Goal: Browse casually

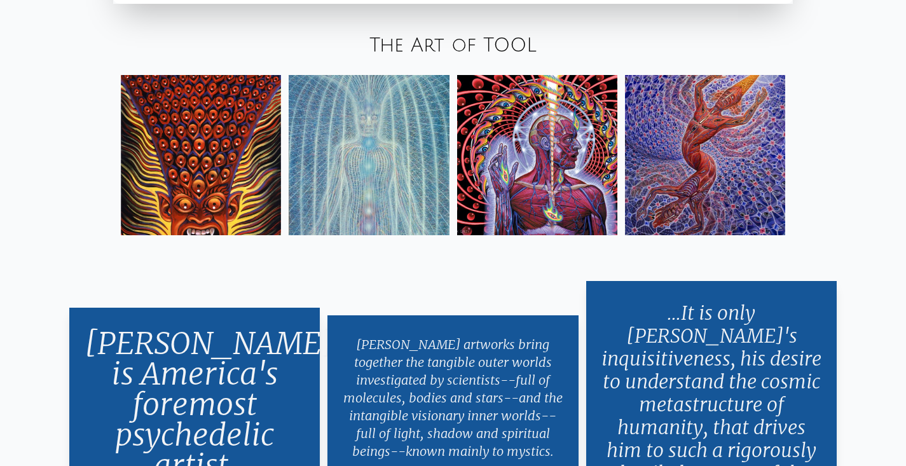
scroll to position [2836, 0]
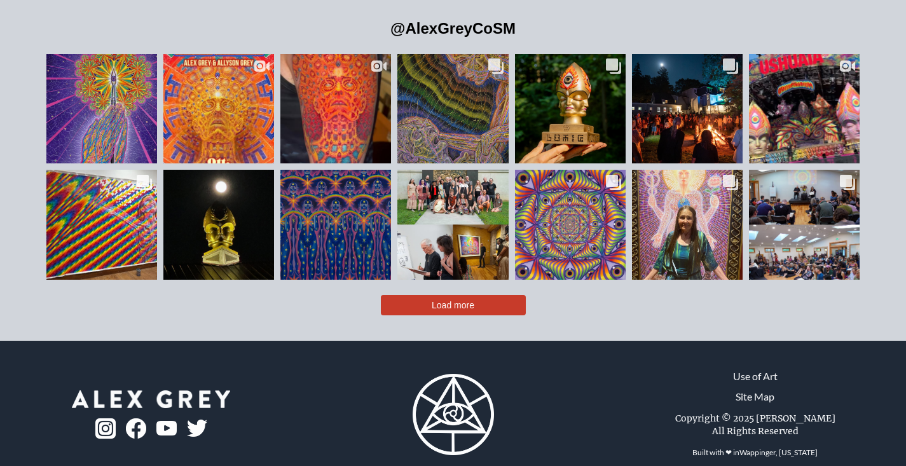
click at [109, 418] on img at bounding box center [105, 428] width 20 height 20
click at [104, 418] on img at bounding box center [105, 428] width 20 height 20
click at [462, 376] on img at bounding box center [453, 414] width 81 height 81
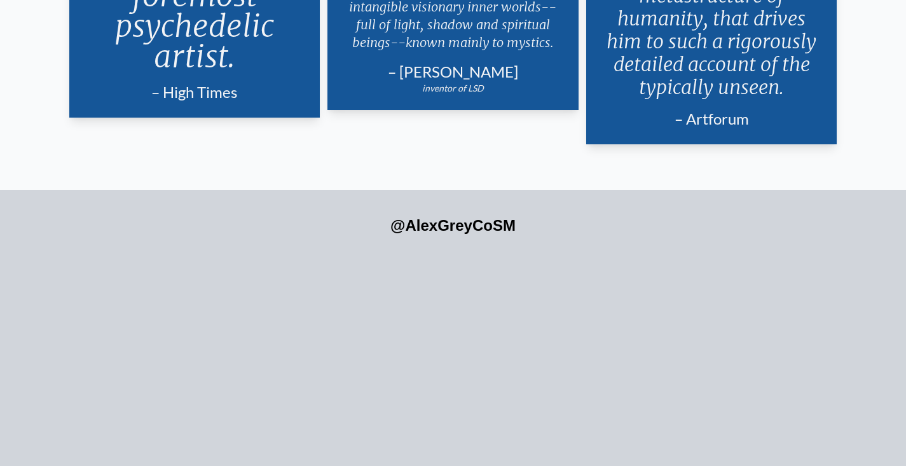
scroll to position [2658, 0]
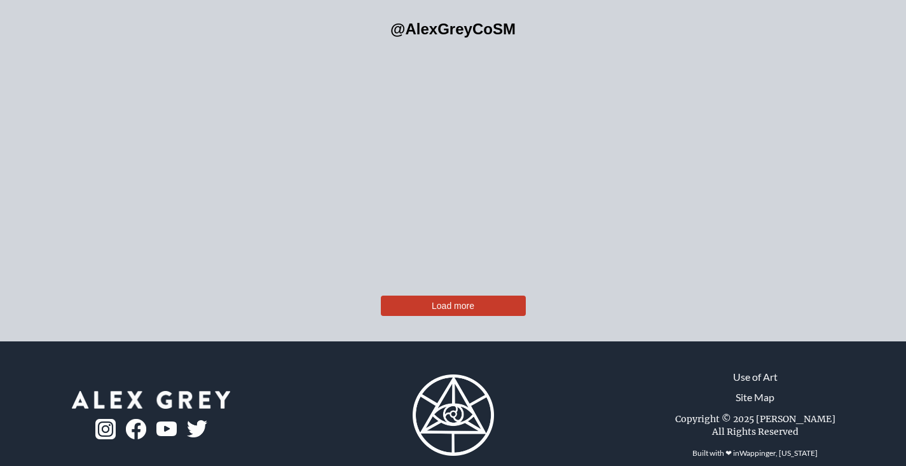
click at [103, 419] on img at bounding box center [105, 429] width 20 height 20
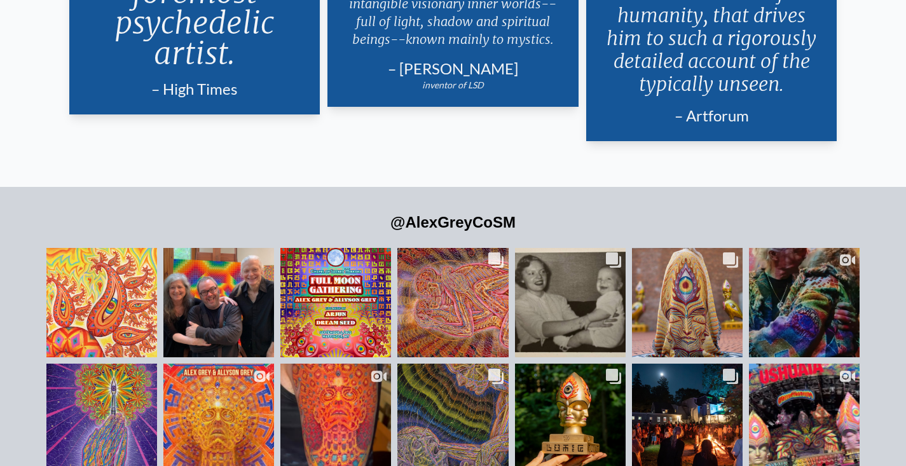
scroll to position [2836, 0]
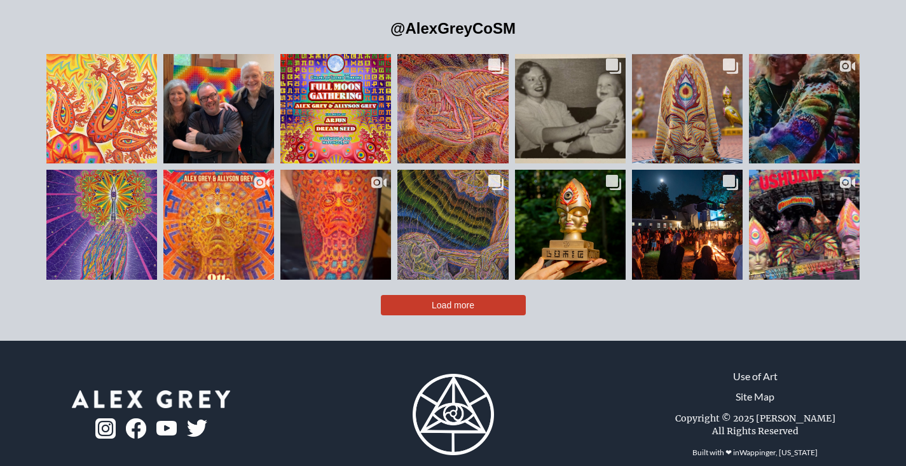
click at [140, 418] on img at bounding box center [136, 428] width 20 height 20
